Goal: Book appointment/travel/reservation

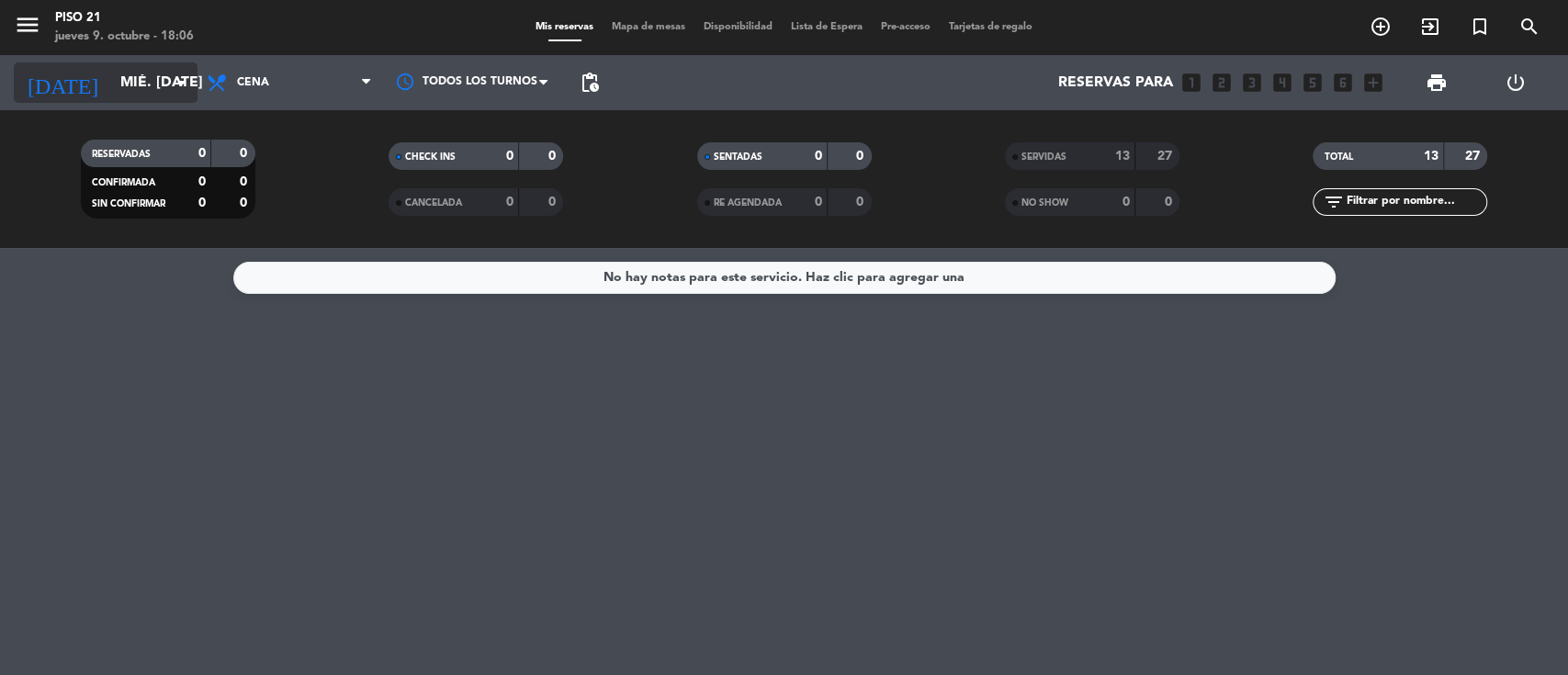
click at [154, 81] on input "mié. [DATE]" at bounding box center [208, 83] width 194 height 36
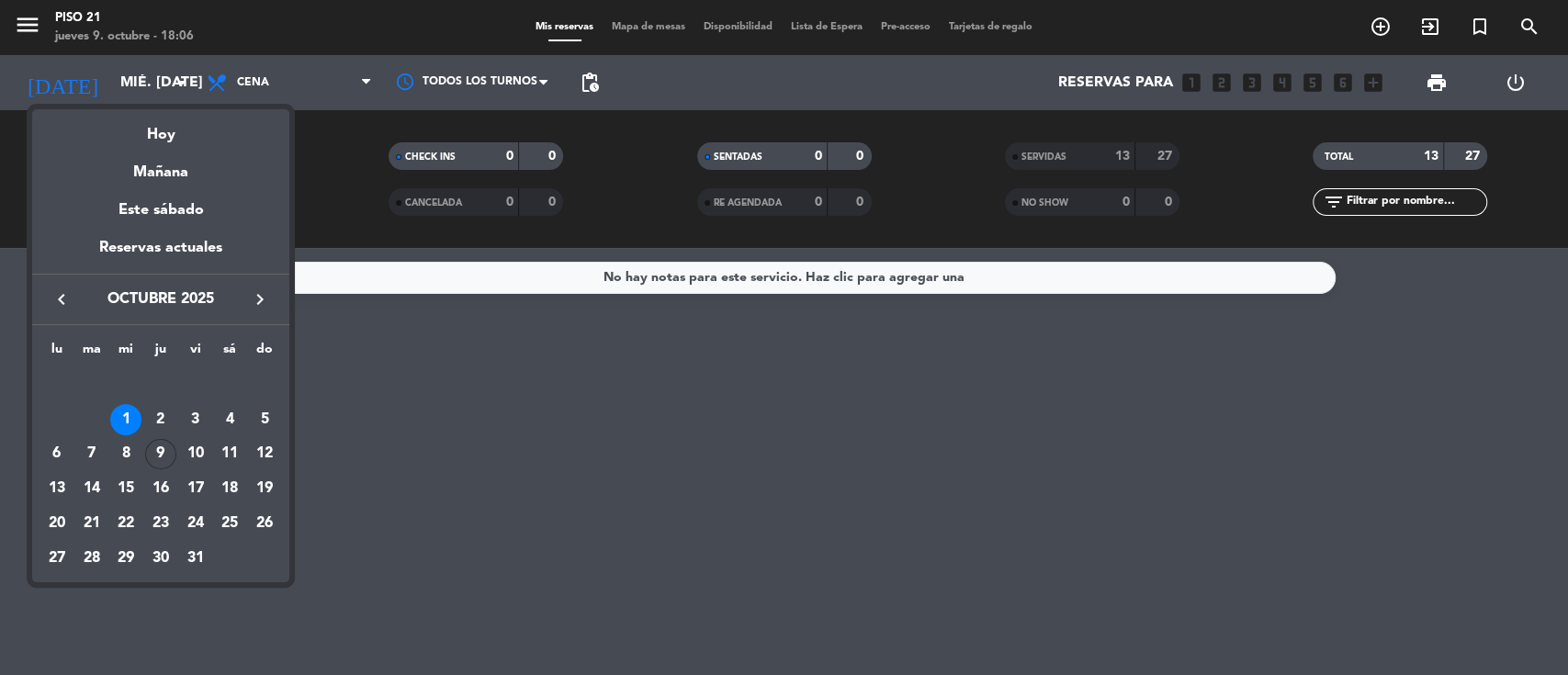
click at [232, 452] on div "11" at bounding box center [230, 455] width 31 height 31
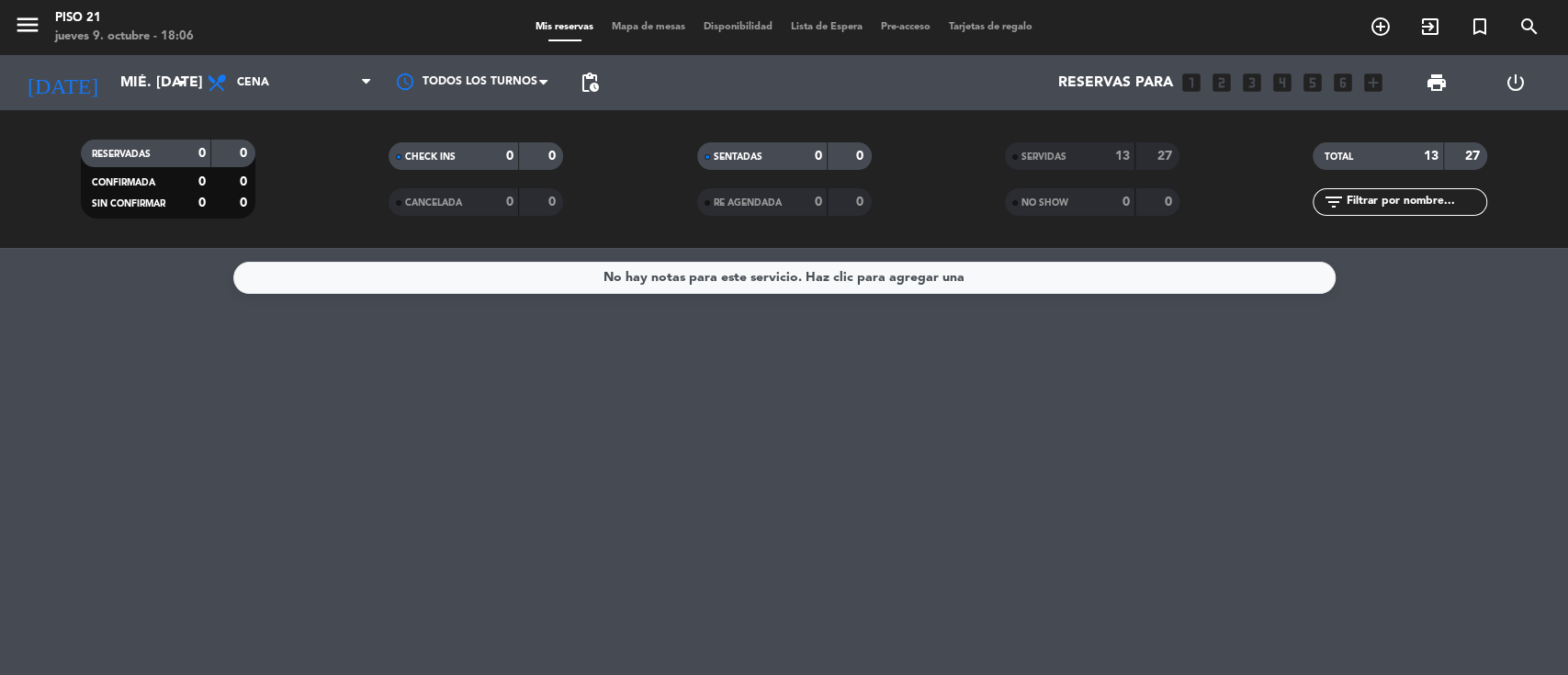
type input "sáb. [DATE]"
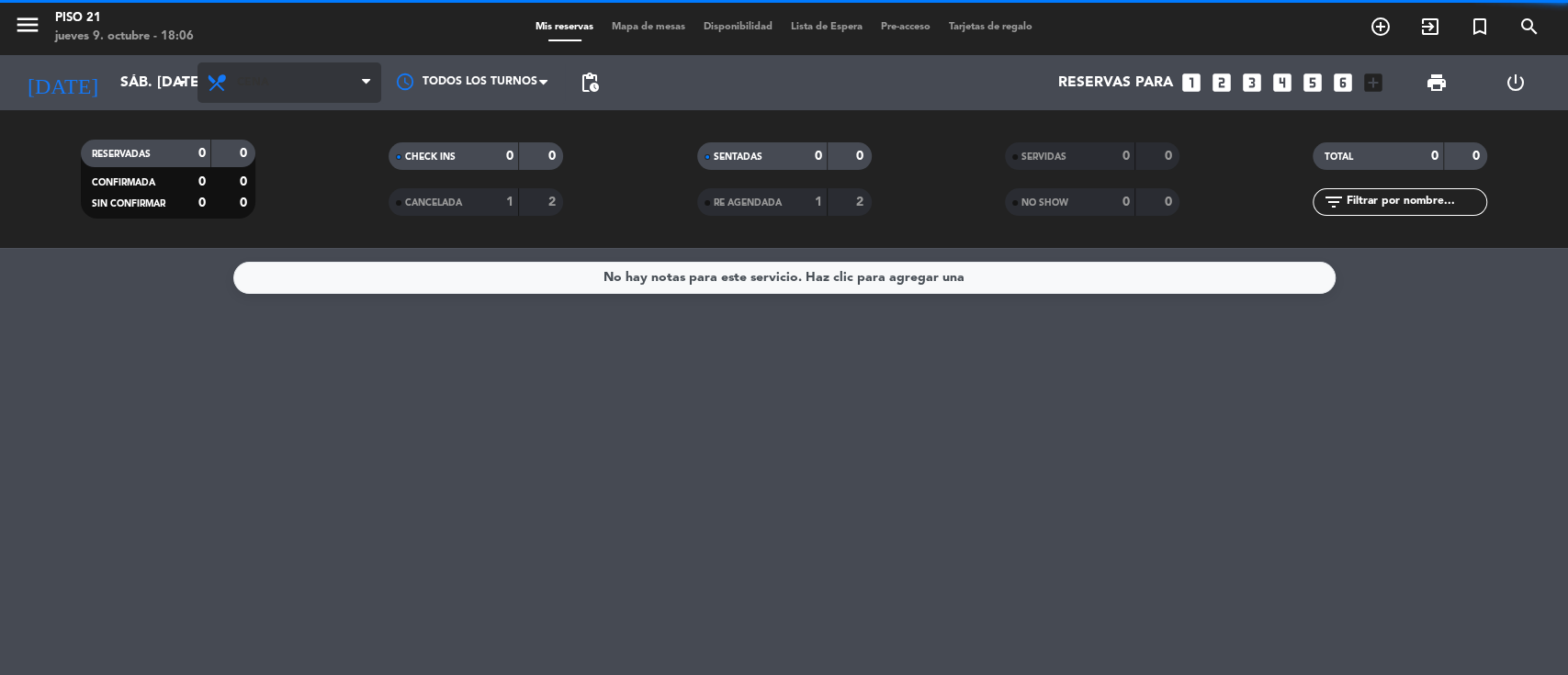
click at [305, 94] on span "Cena" at bounding box center [289, 82] width 184 height 40
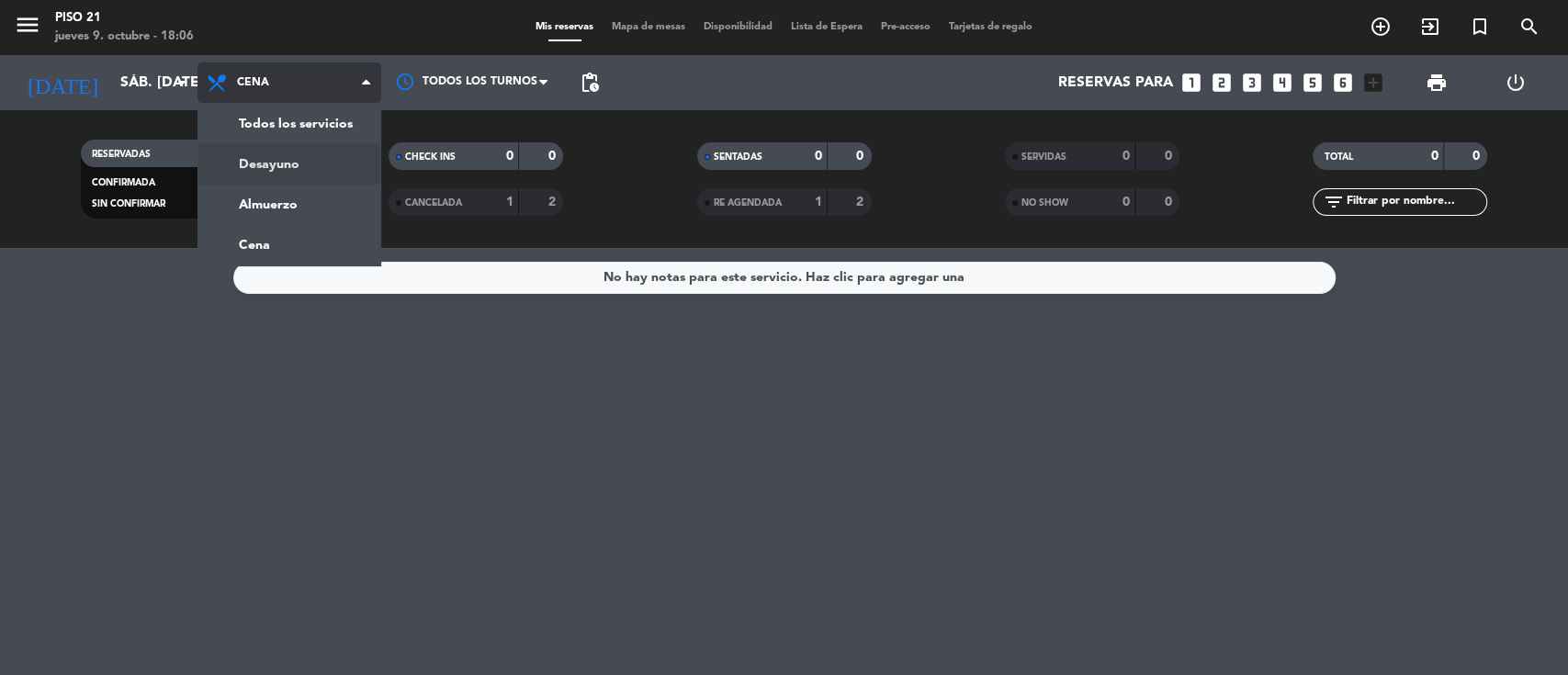
click at [290, 166] on div "menu Piso 21 jueves 9. octubre - 18:06 Mis reservas Mapa de mesas Disponibilida…" at bounding box center [784, 124] width 1568 height 247
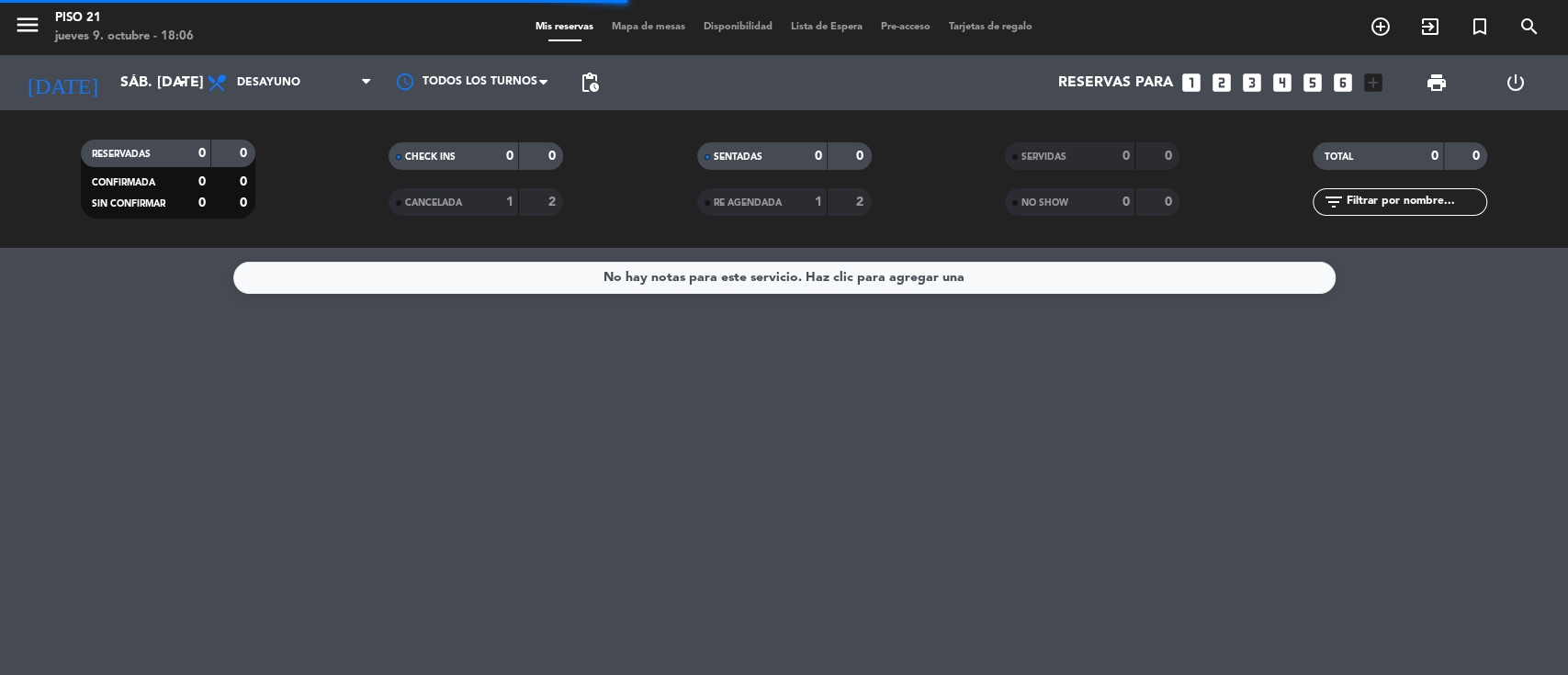
click at [1217, 85] on icon "looks_two" at bounding box center [1221, 83] width 24 height 24
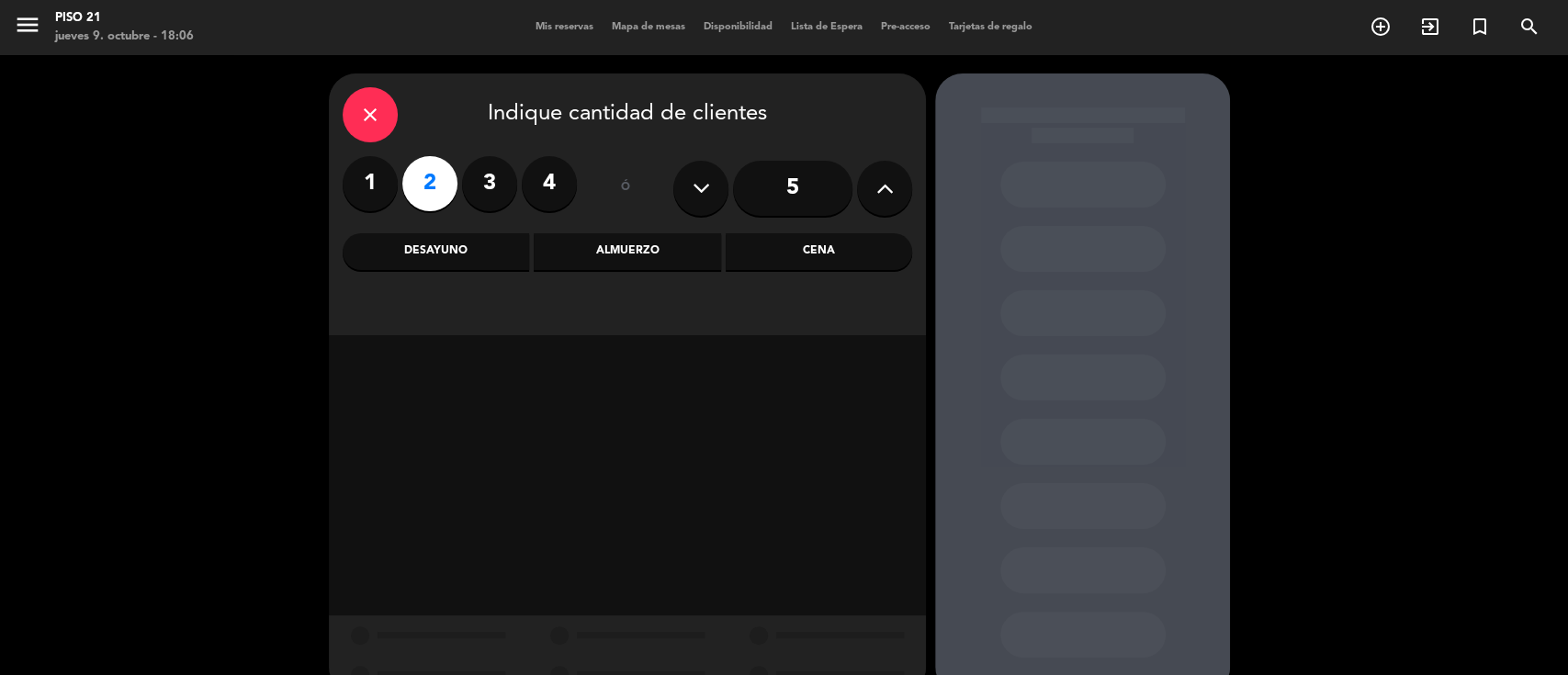
click at [443, 252] on div "Desayuno" at bounding box center [436, 251] width 186 height 37
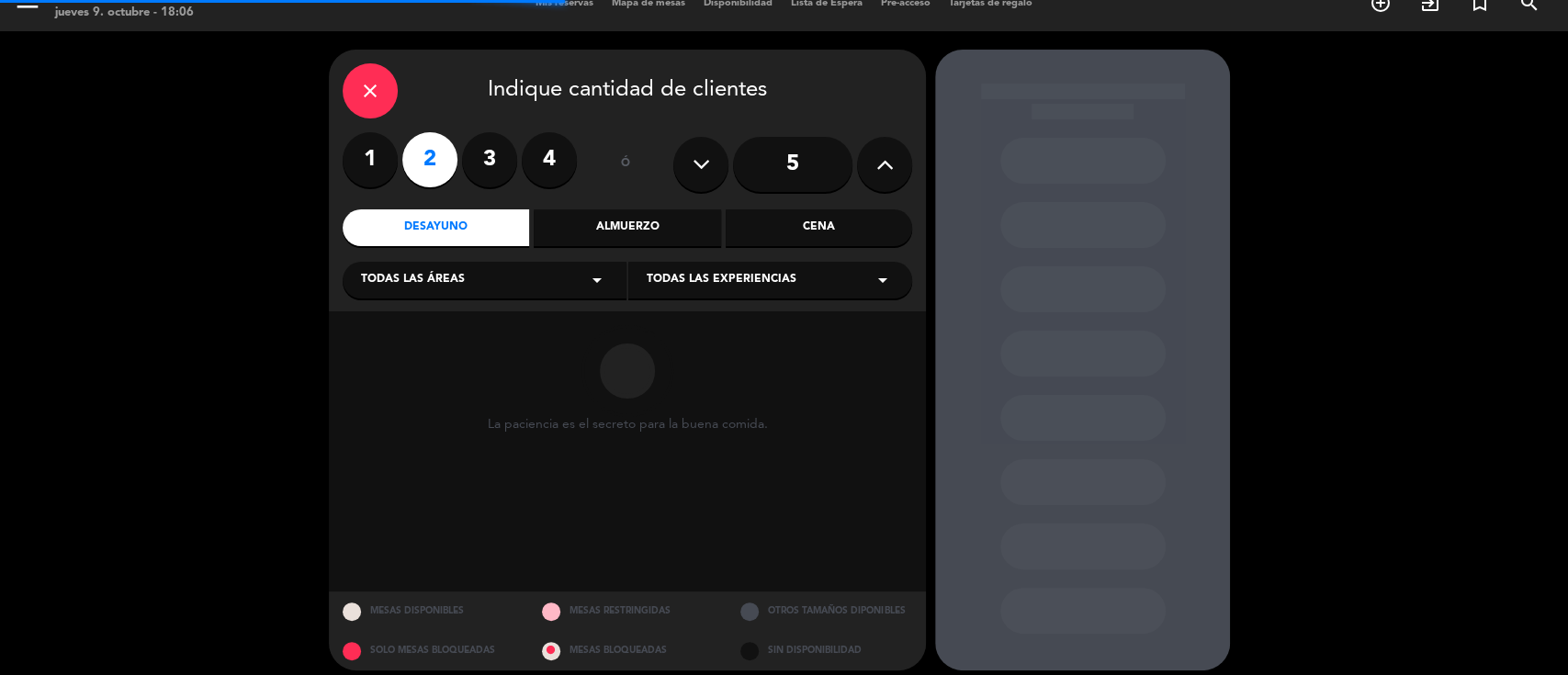
scroll to position [37, 0]
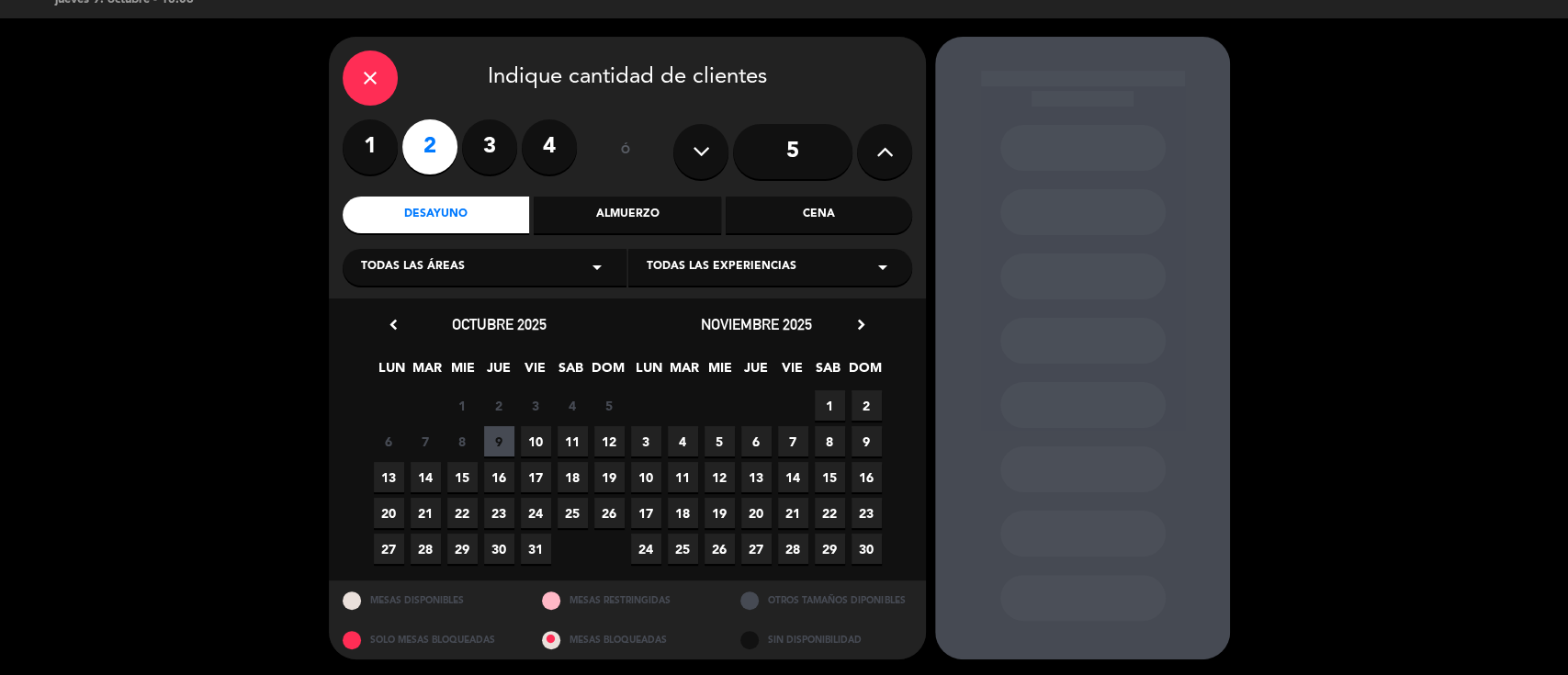
click at [581, 444] on span "11" at bounding box center [572, 440] width 30 height 30
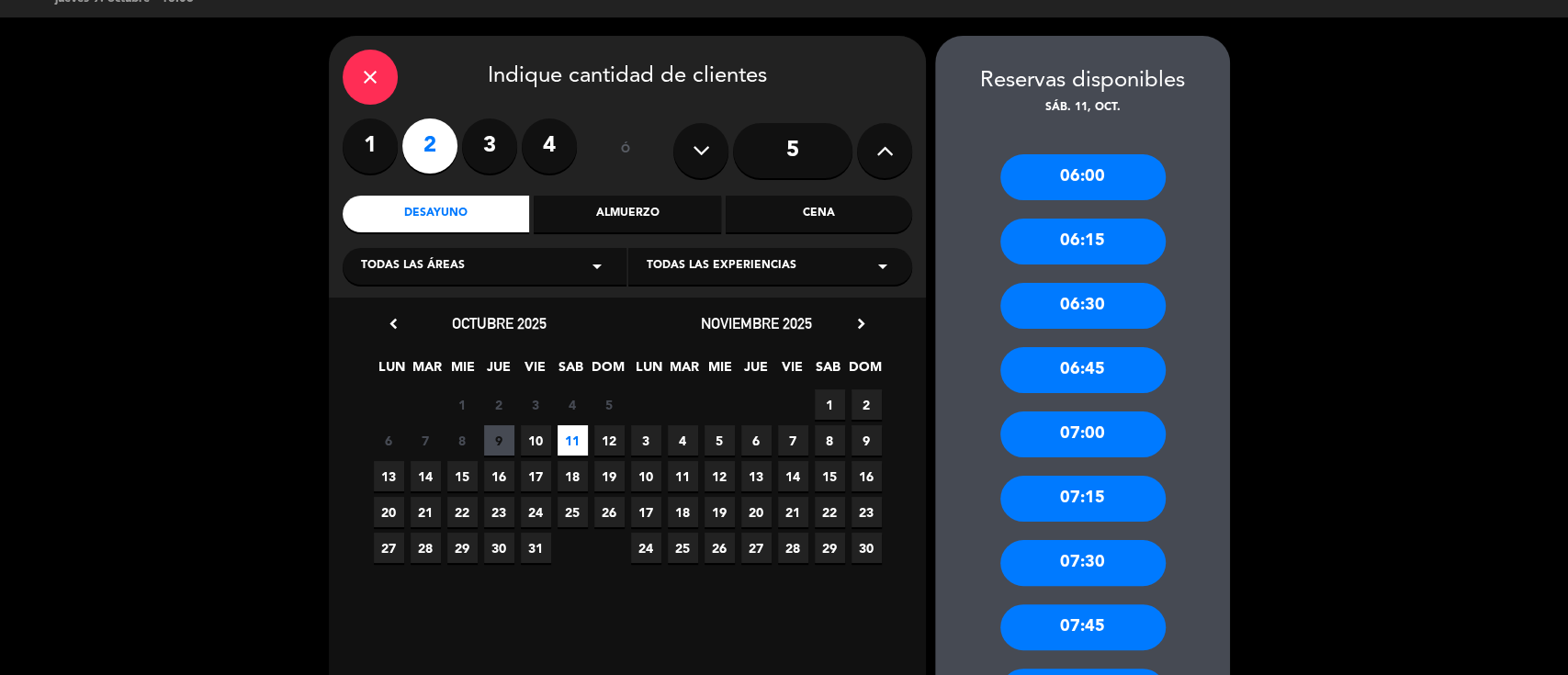
click at [1076, 312] on div "06:30" at bounding box center [1083, 305] width 166 height 46
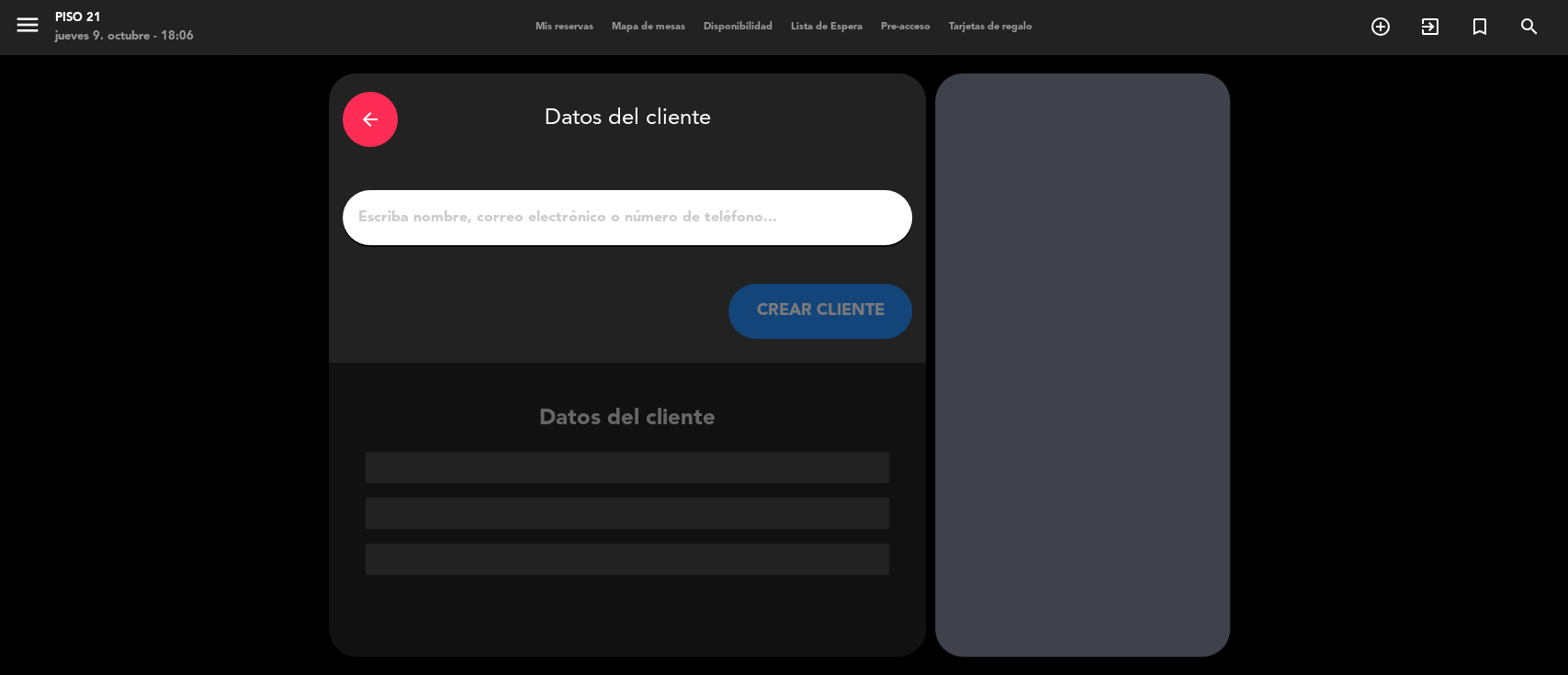
scroll to position [0, 0]
click at [658, 224] on input "1" at bounding box center [628, 217] width 542 height 25
paste input "[PERSON_NAME] [GEOGRAPHIC_DATA]"
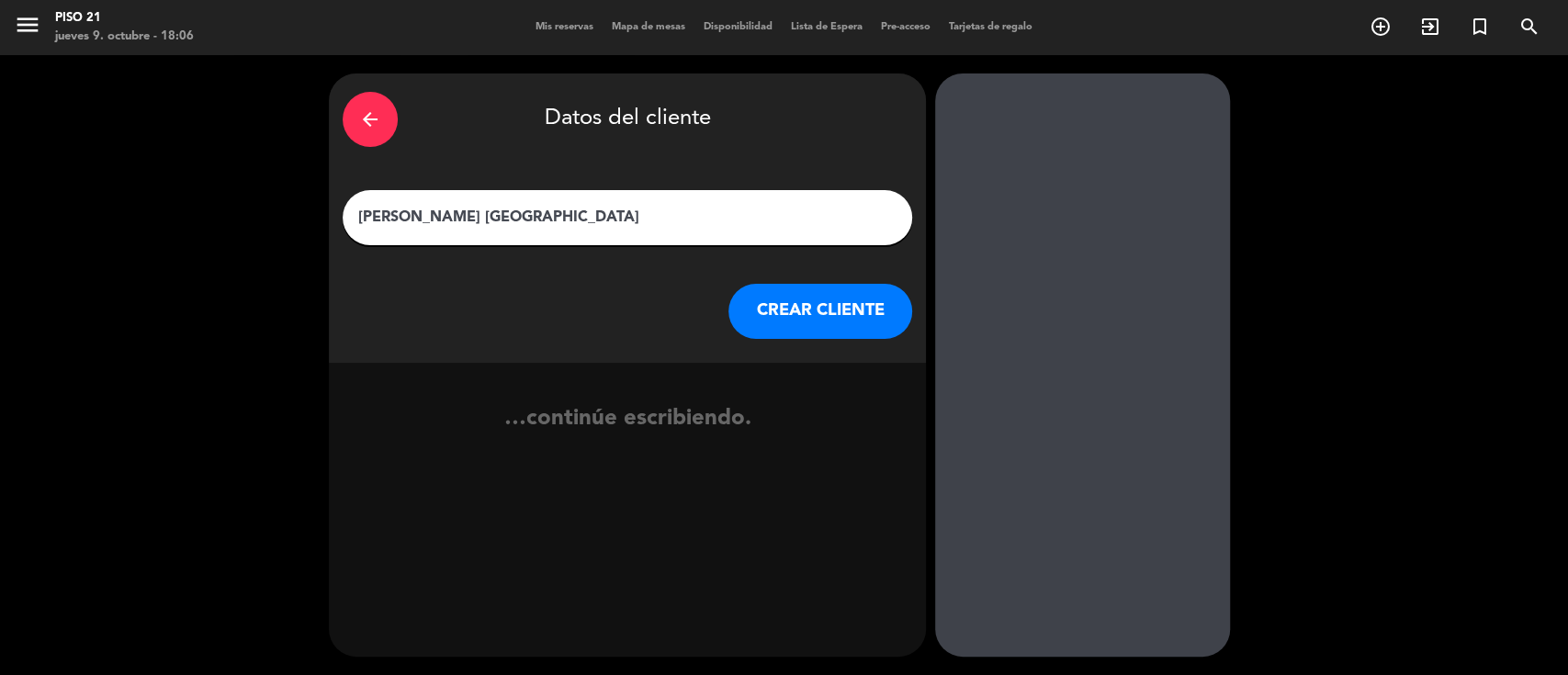
click at [418, 223] on input "[PERSON_NAME] [GEOGRAPHIC_DATA]" at bounding box center [628, 217] width 542 height 25
click at [366, 210] on input "[PERSON_NAME] [GEOGRAPHIC_DATA]" at bounding box center [628, 217] width 542 height 25
click at [488, 217] on input "[PERSON_NAME] [GEOGRAPHIC_DATA]" at bounding box center [628, 217] width 542 height 25
type input "[PERSON_NAME] [GEOGRAPHIC_DATA]"
click at [807, 301] on button "CREAR CLIENTE" at bounding box center [820, 311] width 184 height 56
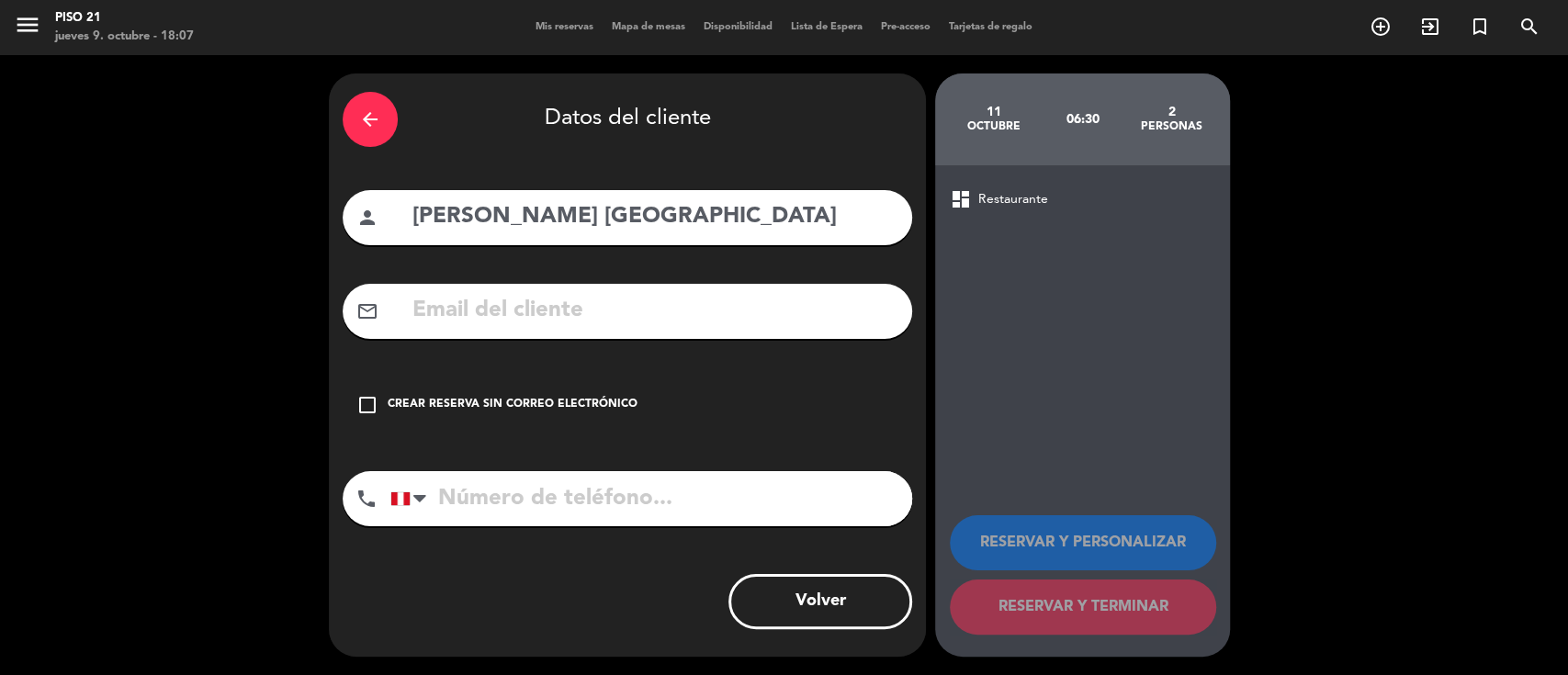
click at [664, 323] on input "text" at bounding box center [654, 311] width 487 height 38
paste input "[EMAIL_ADDRESS][DOMAIN_NAME]"
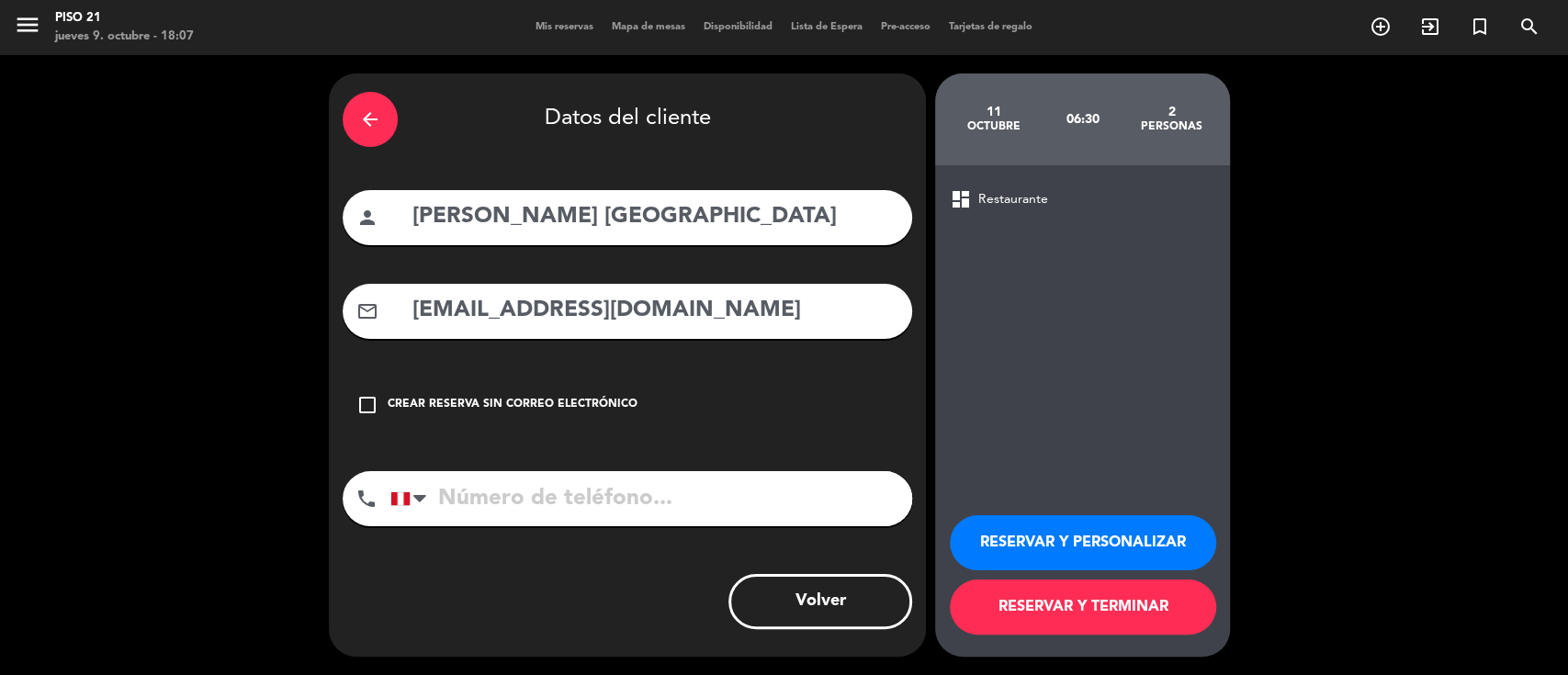
type input "[EMAIL_ADDRESS][DOMAIN_NAME]"
paste input "51 988158689"
type input "51 988158689"
click at [1025, 543] on button "RESERVAR Y PERSONALIZAR" at bounding box center [1083, 543] width 266 height 56
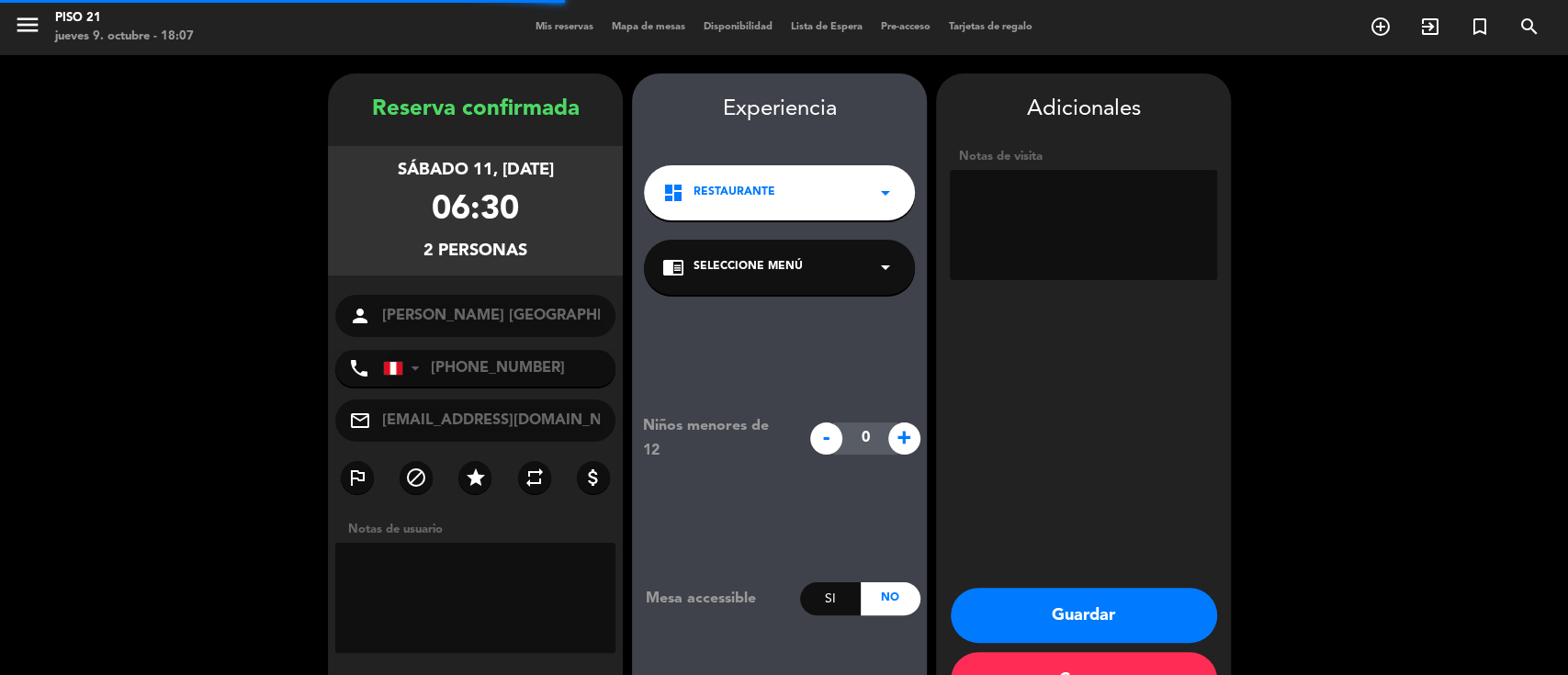
scroll to position [58, 0]
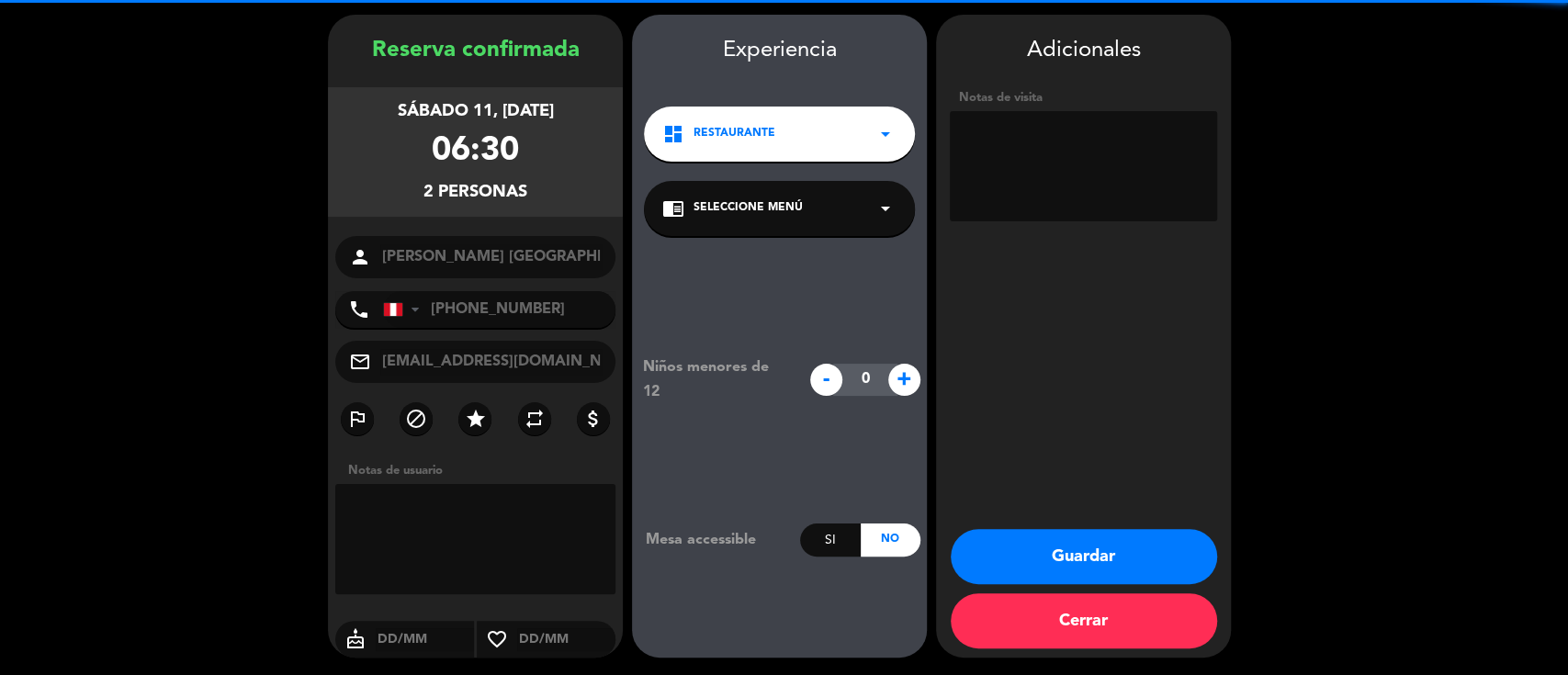
click at [1049, 155] on textarea at bounding box center [1084, 166] width 267 height 110
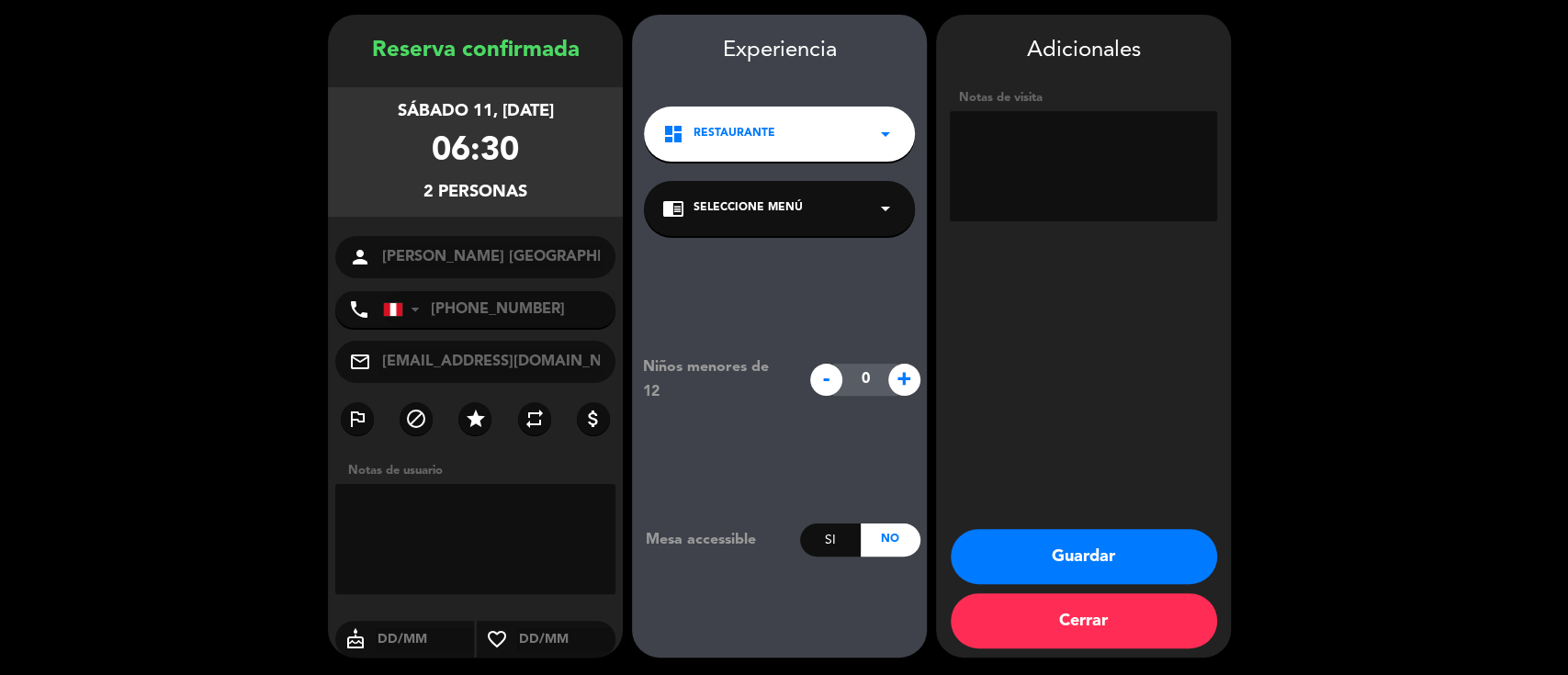
click at [996, 562] on button "Guardar" at bounding box center [1084, 556] width 266 height 56
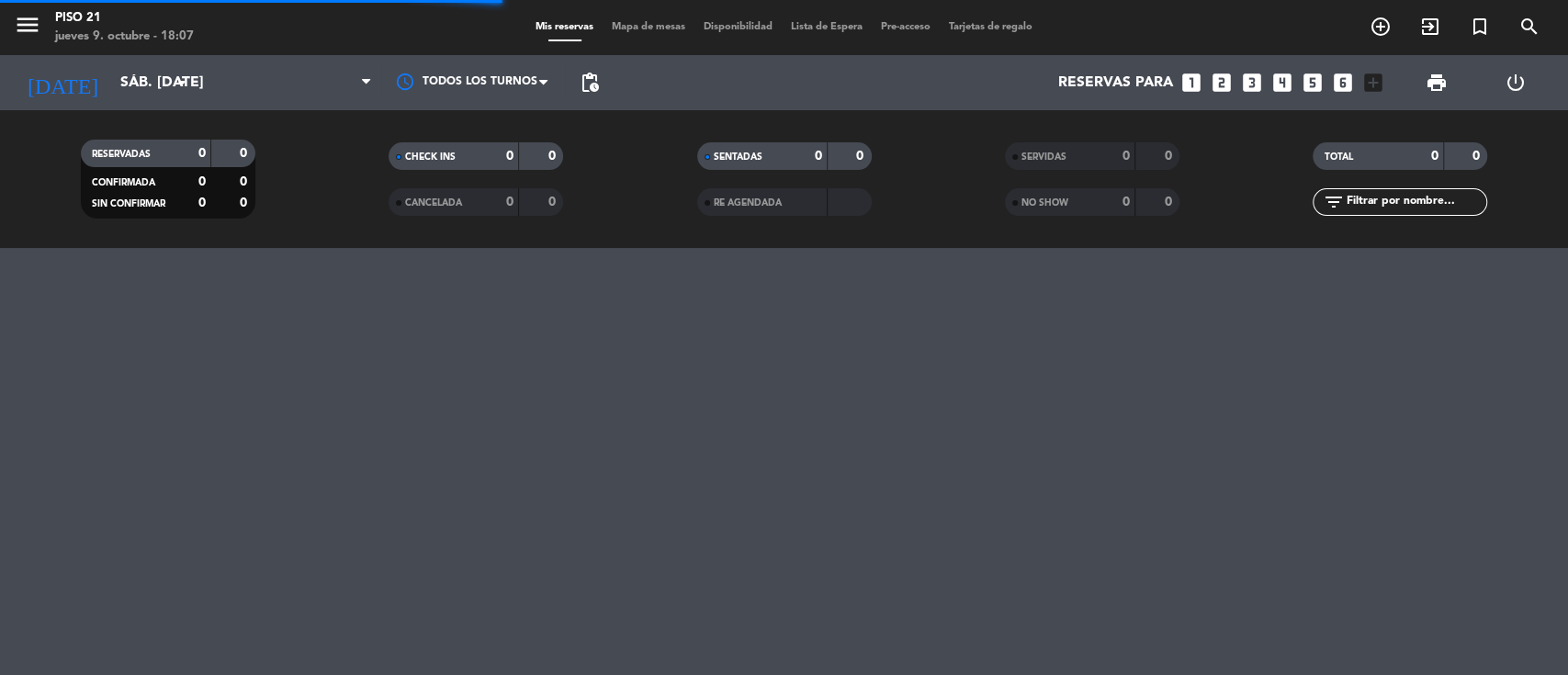
click at [996, 562] on div "menu Piso 21 jueves 9. octubre - 18:07 Mis reservas Mapa de mesas Disponibilida…" at bounding box center [784, 337] width 1568 height 675
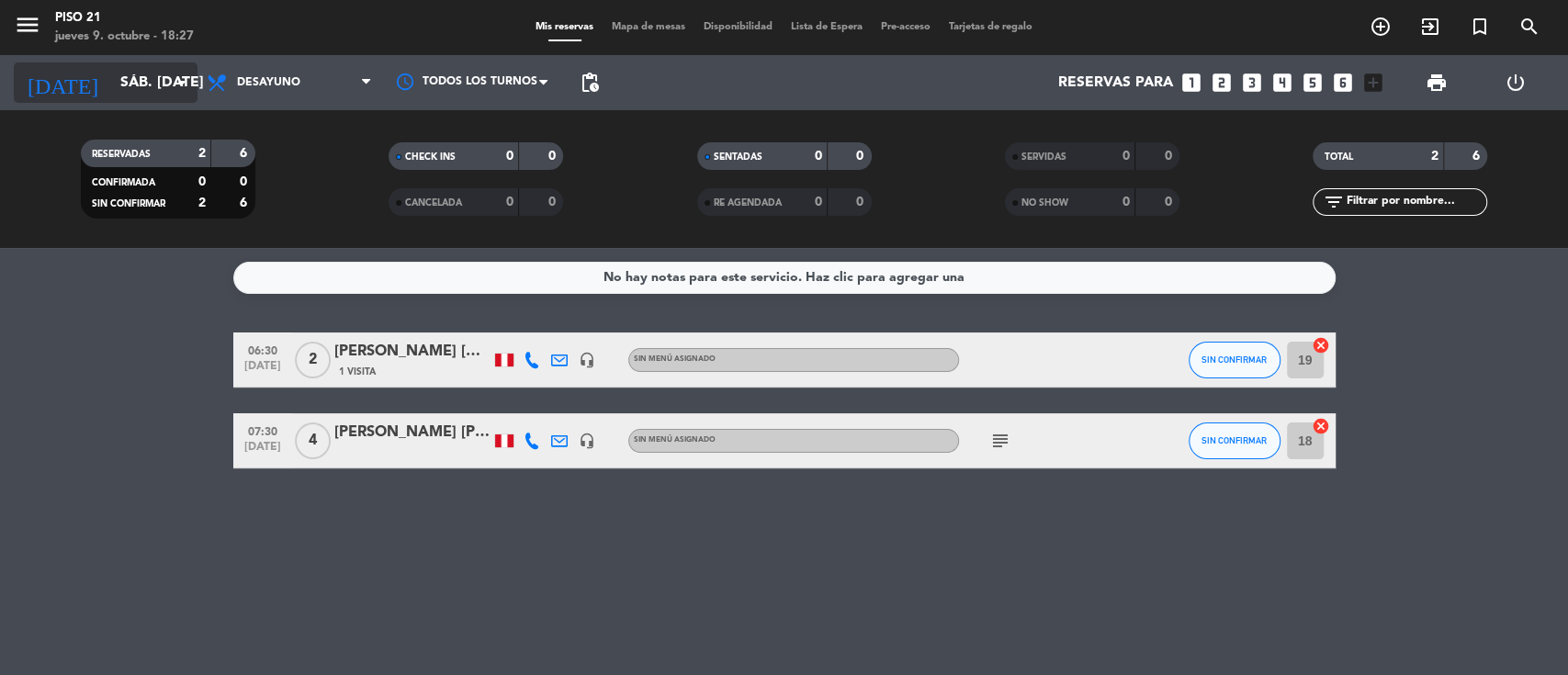
click at [118, 82] on input "sáb. [DATE]" at bounding box center [208, 83] width 194 height 36
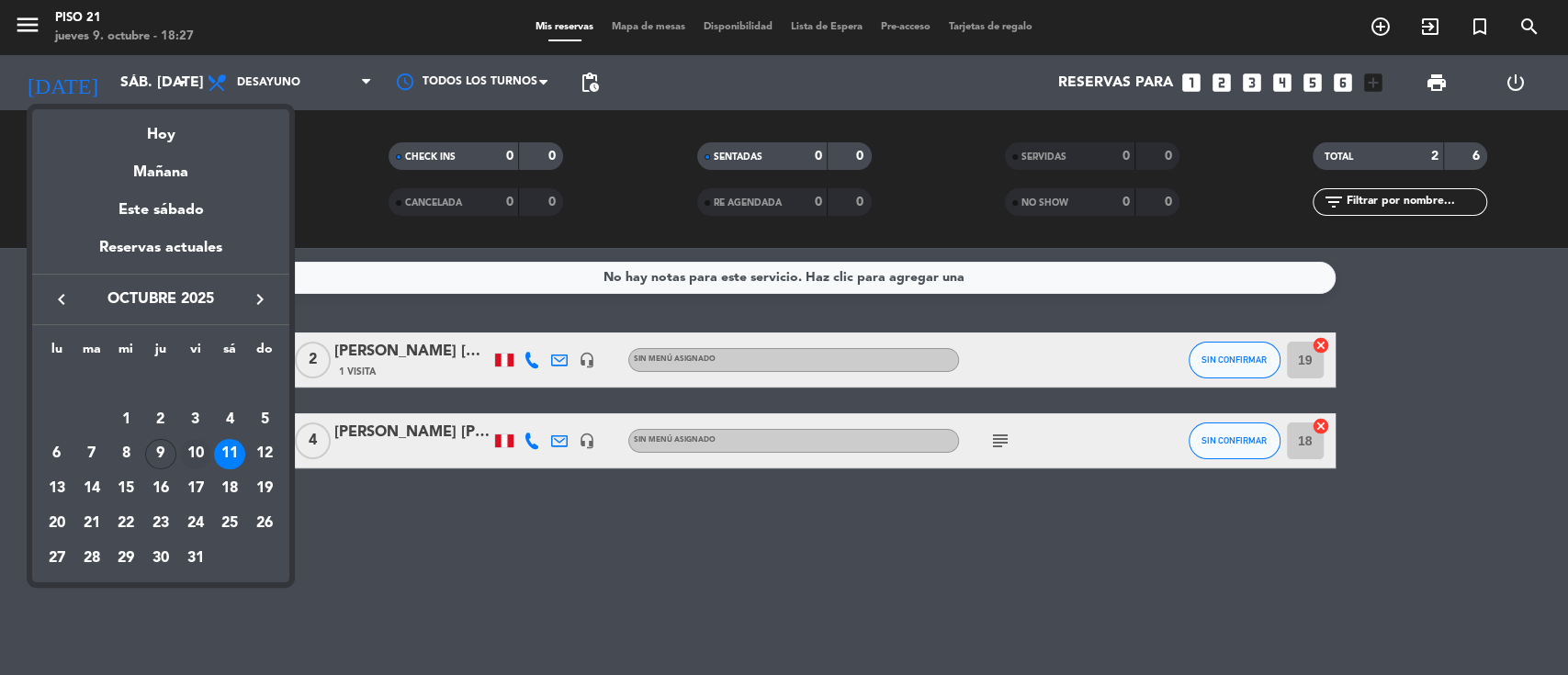
click at [198, 452] on div "10" at bounding box center [196, 455] width 31 height 31
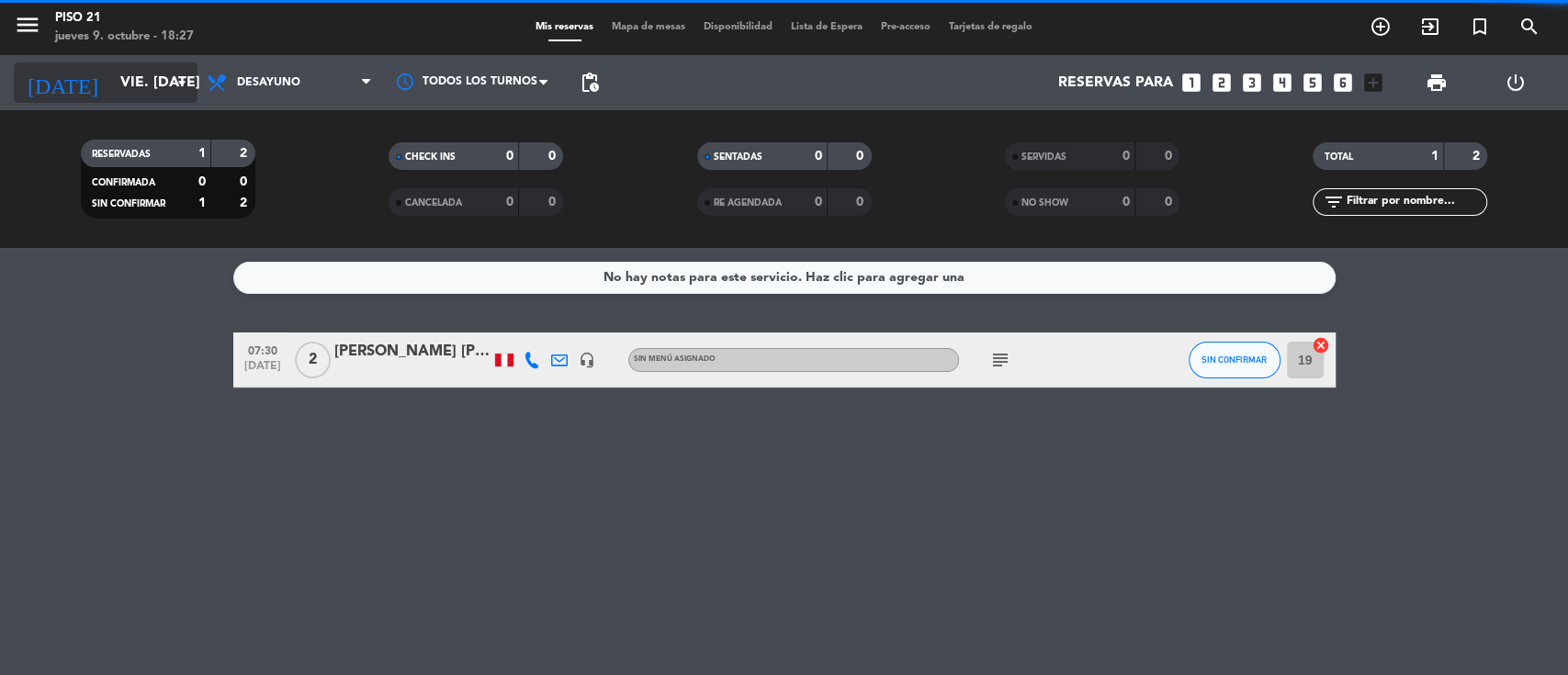
click at [146, 88] on input "vie. [DATE]" at bounding box center [208, 83] width 194 height 36
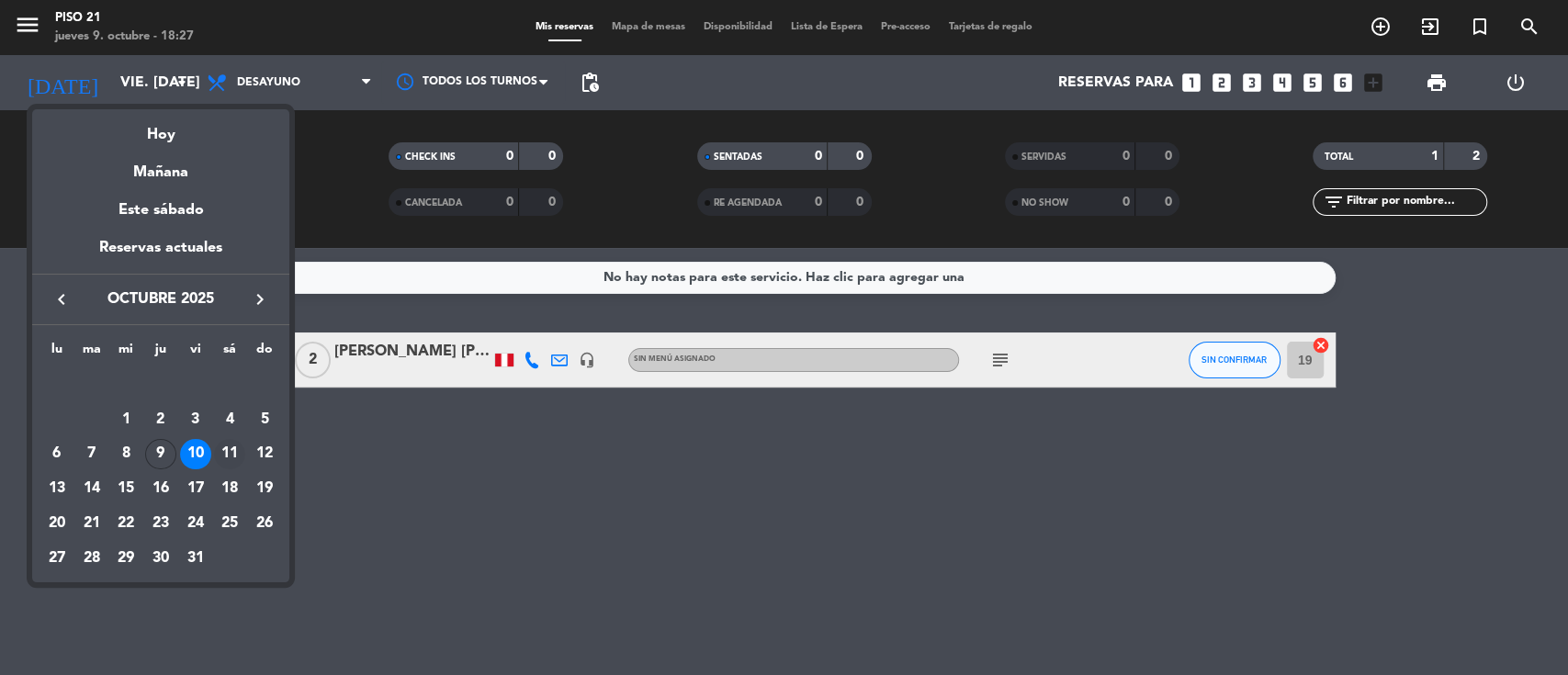
click at [216, 452] on div "11" at bounding box center [230, 455] width 31 height 31
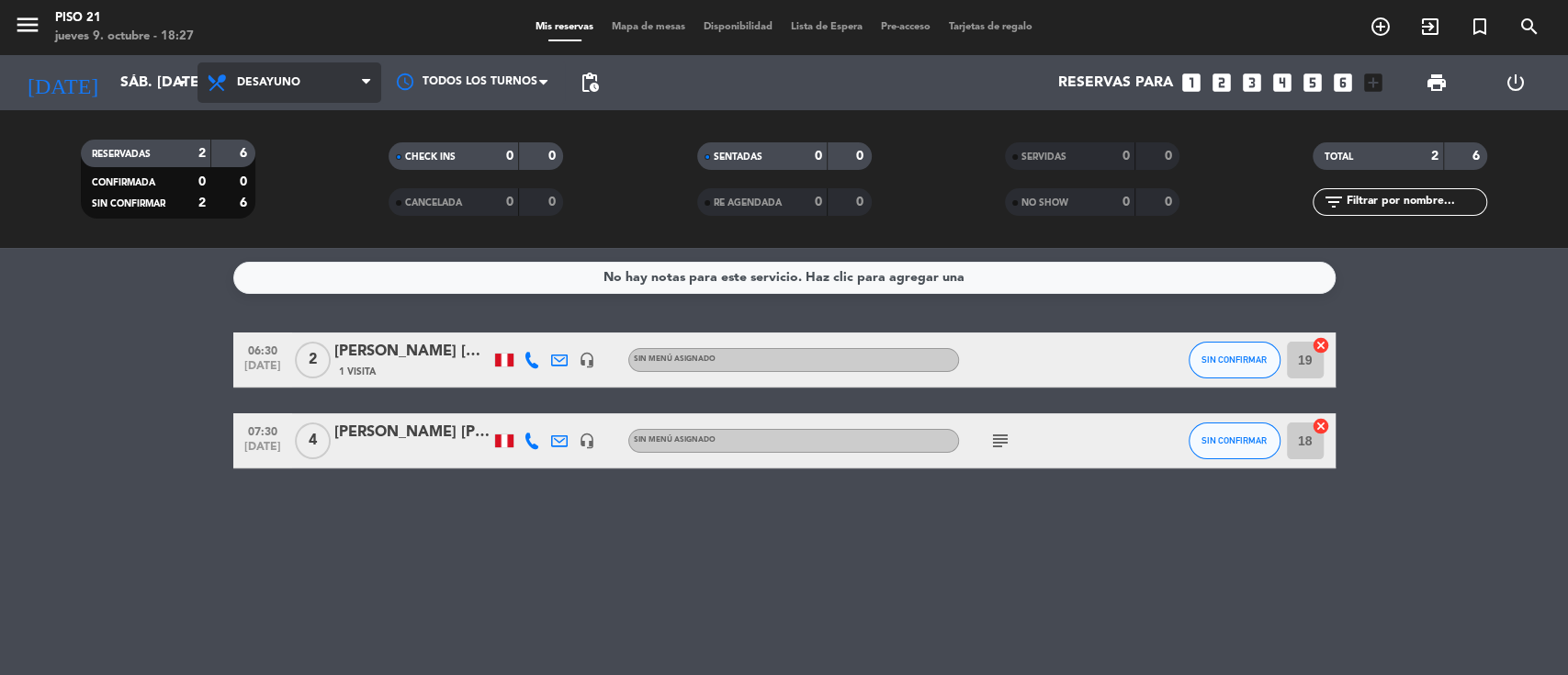
click at [339, 98] on span "Desayuno" at bounding box center [289, 82] width 184 height 40
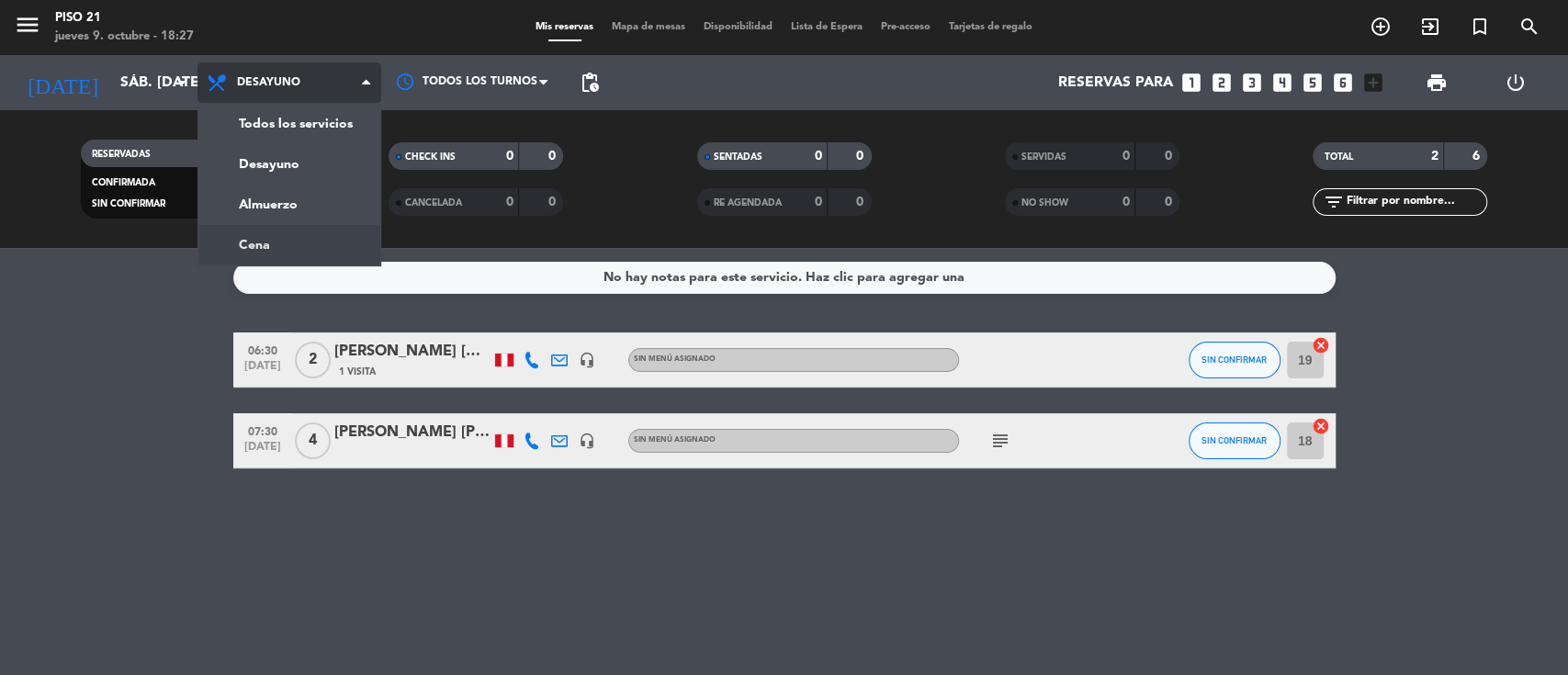
click at [274, 239] on div "menu Piso 21 jueves 9. octubre - 18:27 Mis reservas Mapa de mesas Disponibilida…" at bounding box center [784, 124] width 1568 height 247
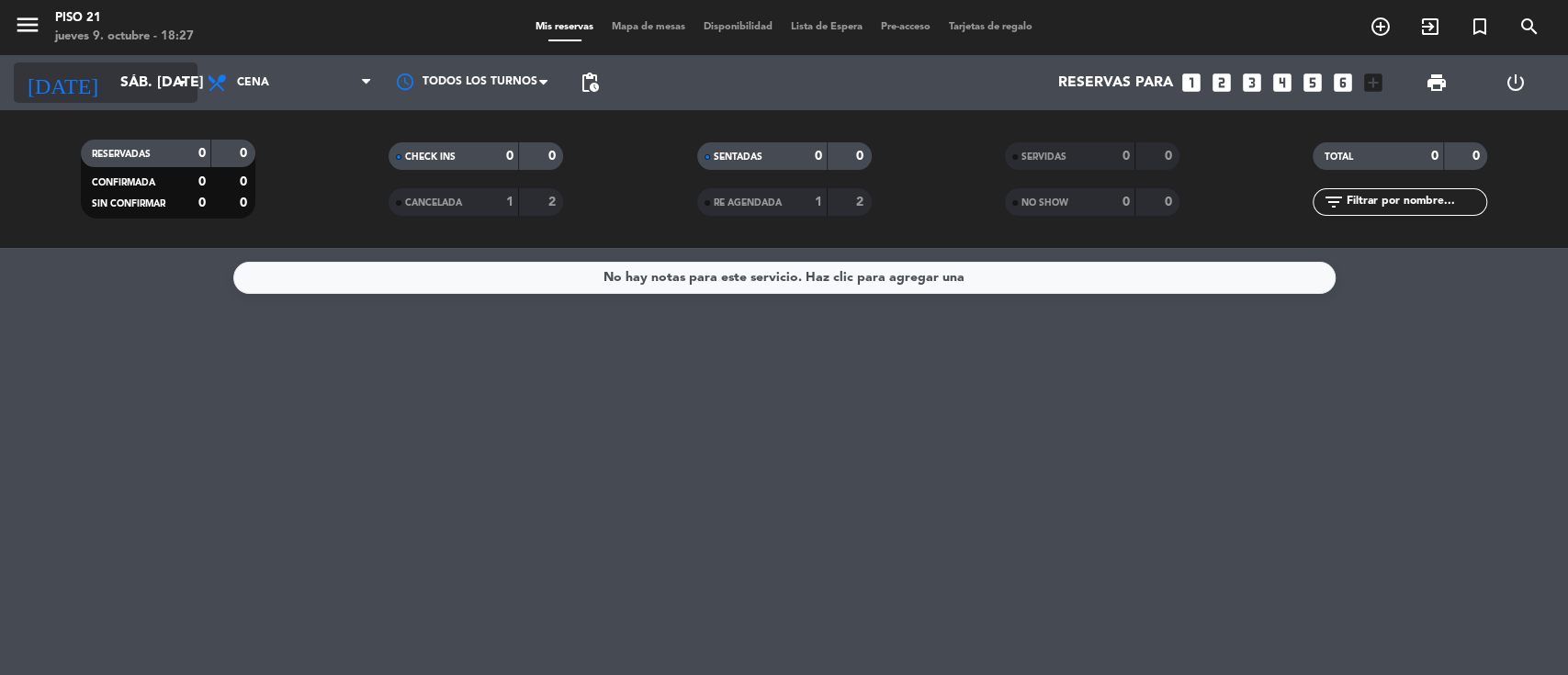
click at [146, 77] on input "sáb. [DATE]" at bounding box center [208, 83] width 194 height 36
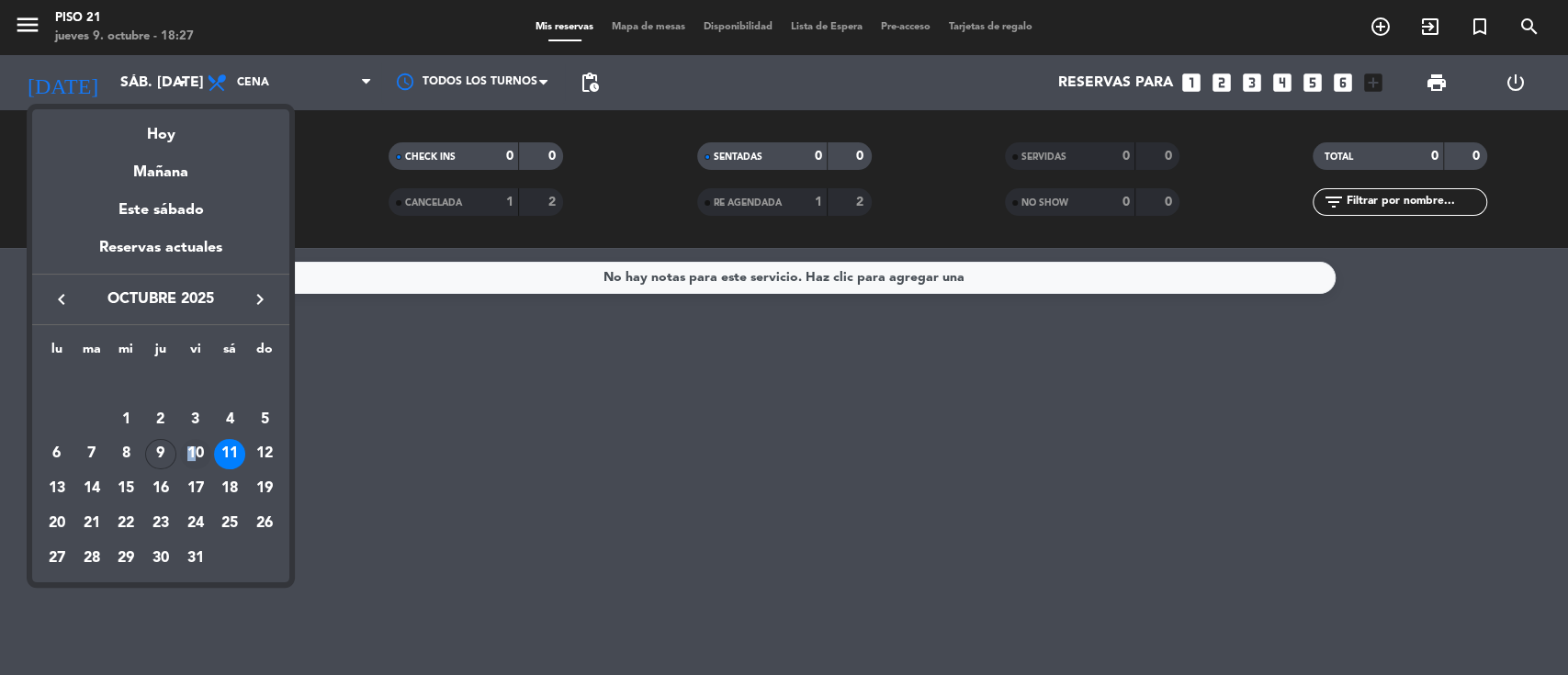
click at [191, 459] on div "10" at bounding box center [196, 455] width 31 height 31
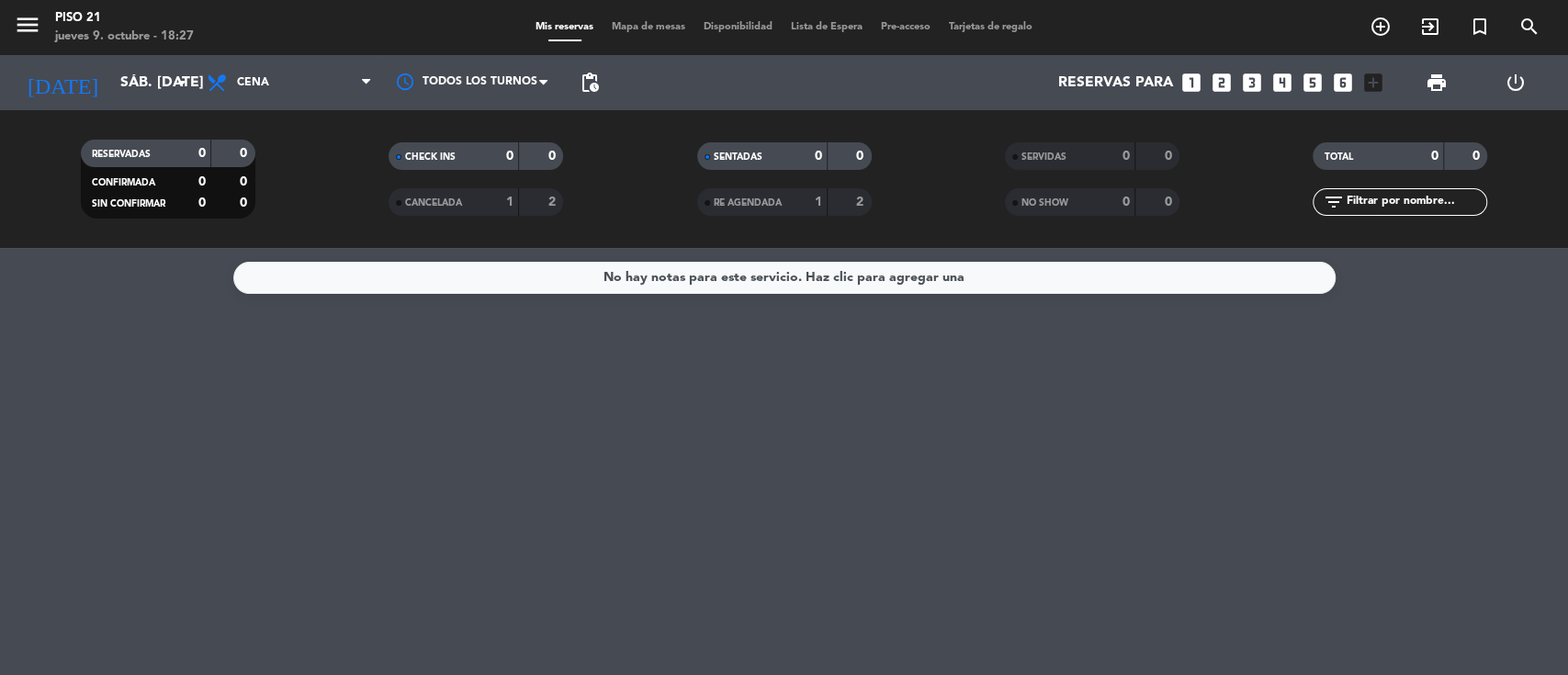
type input "vie. [DATE]"
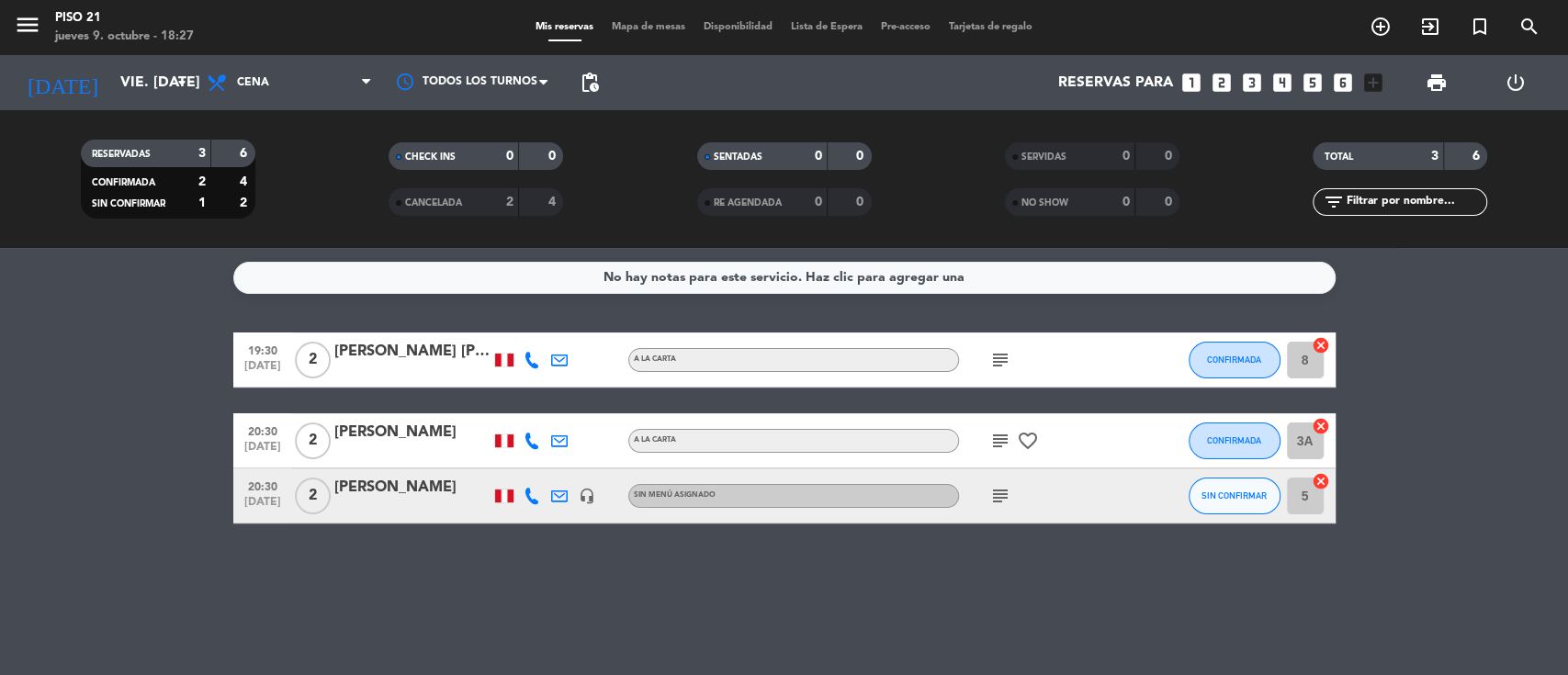
click at [411, 427] on div "[PERSON_NAME]" at bounding box center [412, 432] width 156 height 24
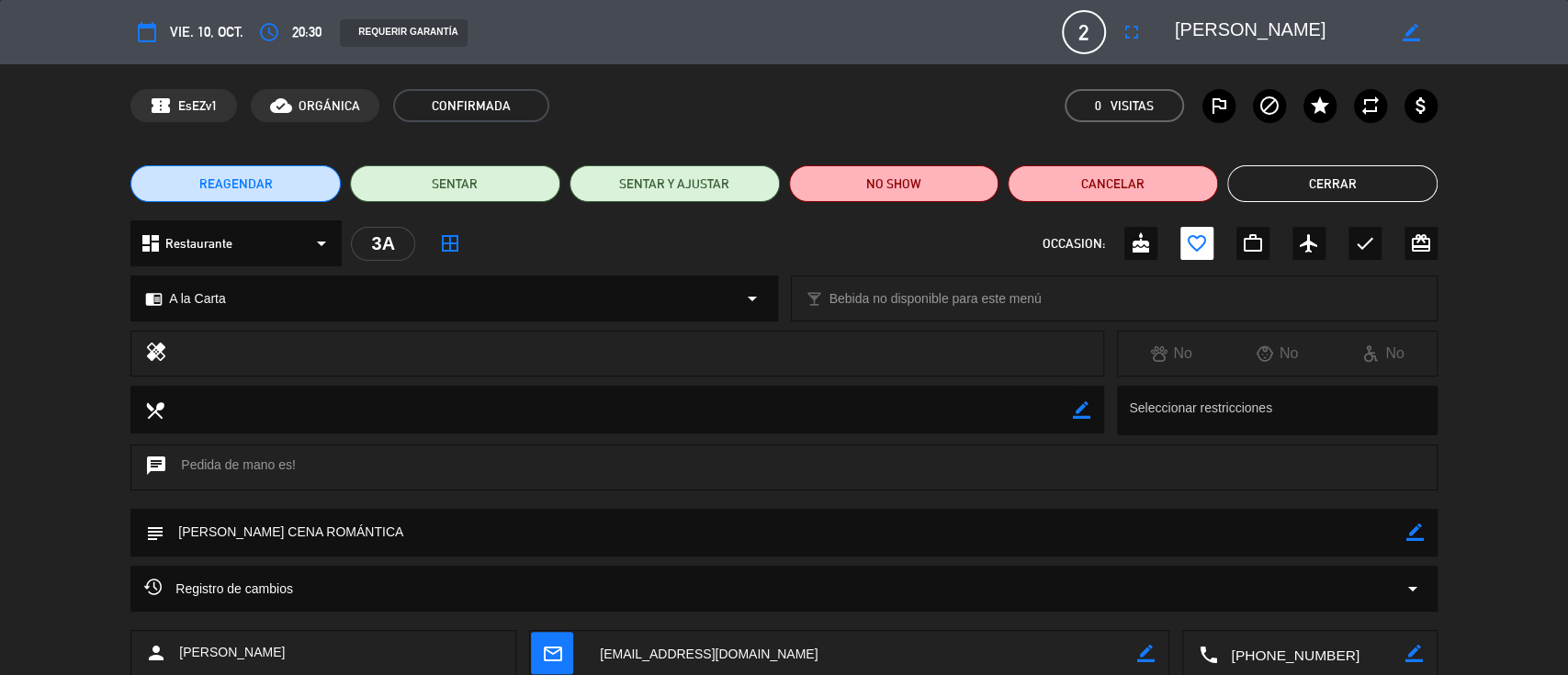
click at [1264, 656] on textarea at bounding box center [1311, 654] width 187 height 46
